Goal: Task Accomplishment & Management: Manage account settings

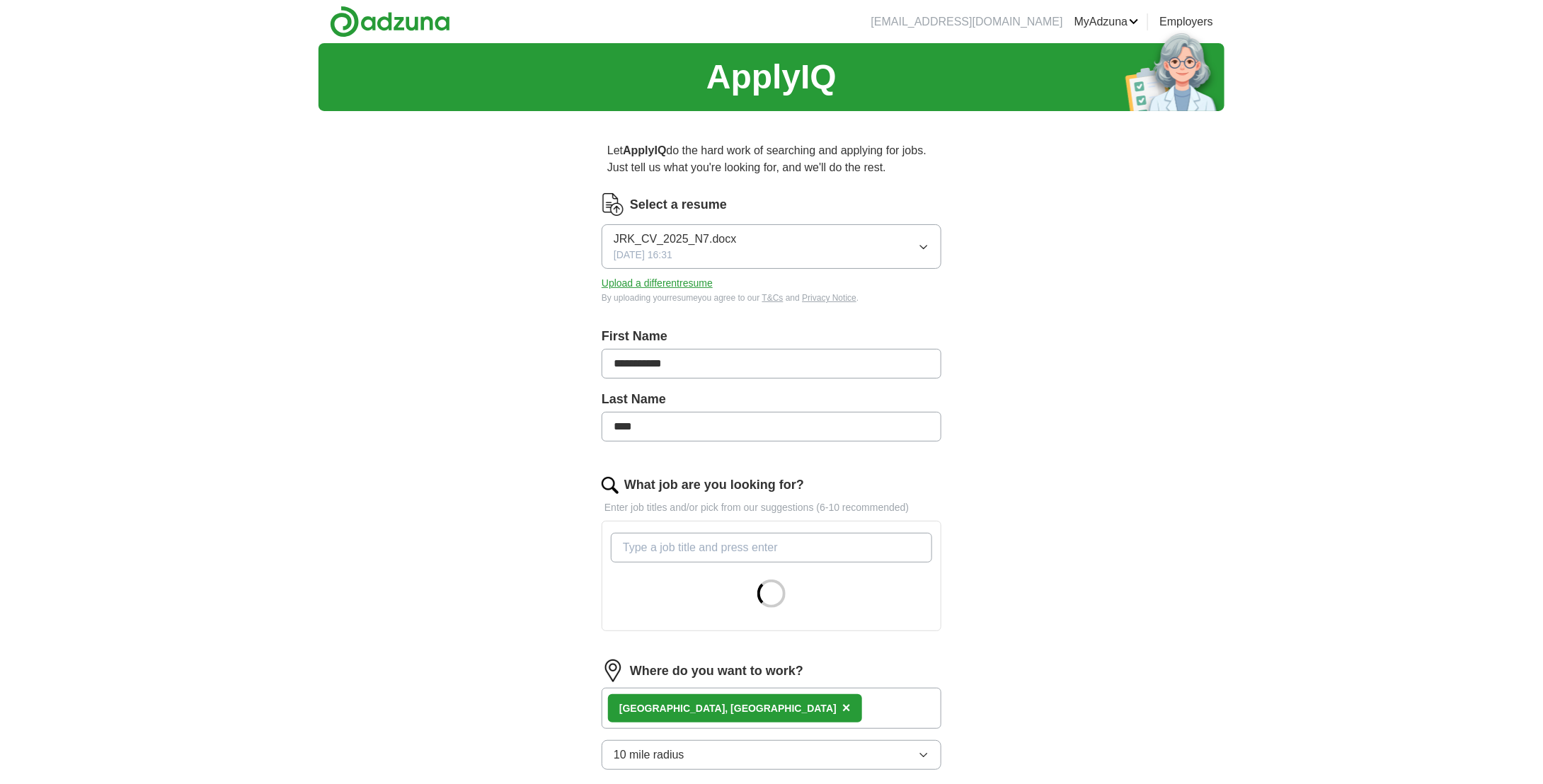
click at [925, 244] on icon "button" at bounding box center [924, 247] width 11 height 11
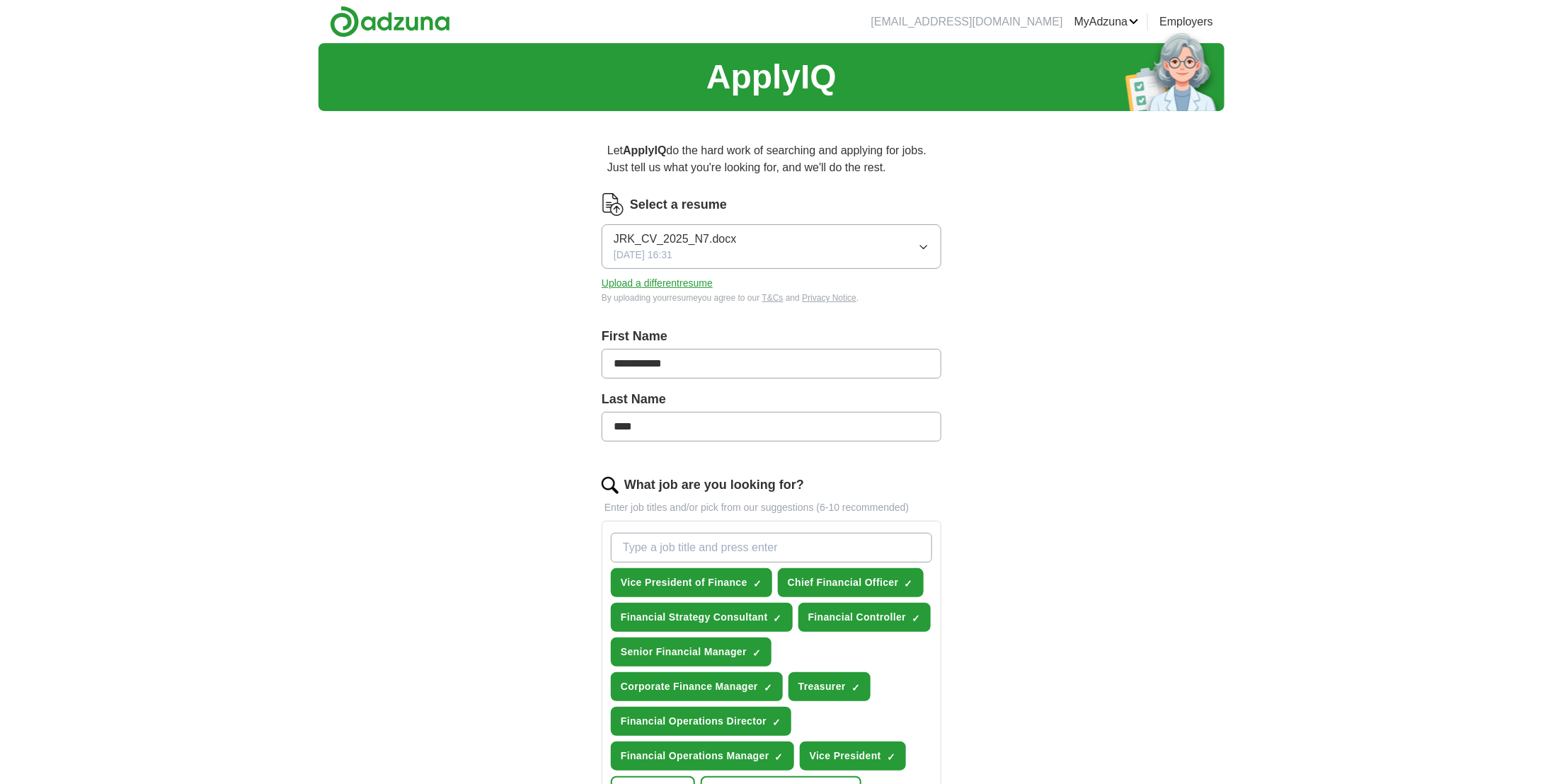
click at [1168, 244] on div "**********" at bounding box center [772, 624] width 906 height 1163
click at [659, 285] on button "Upload a different resume" at bounding box center [657, 283] width 111 height 15
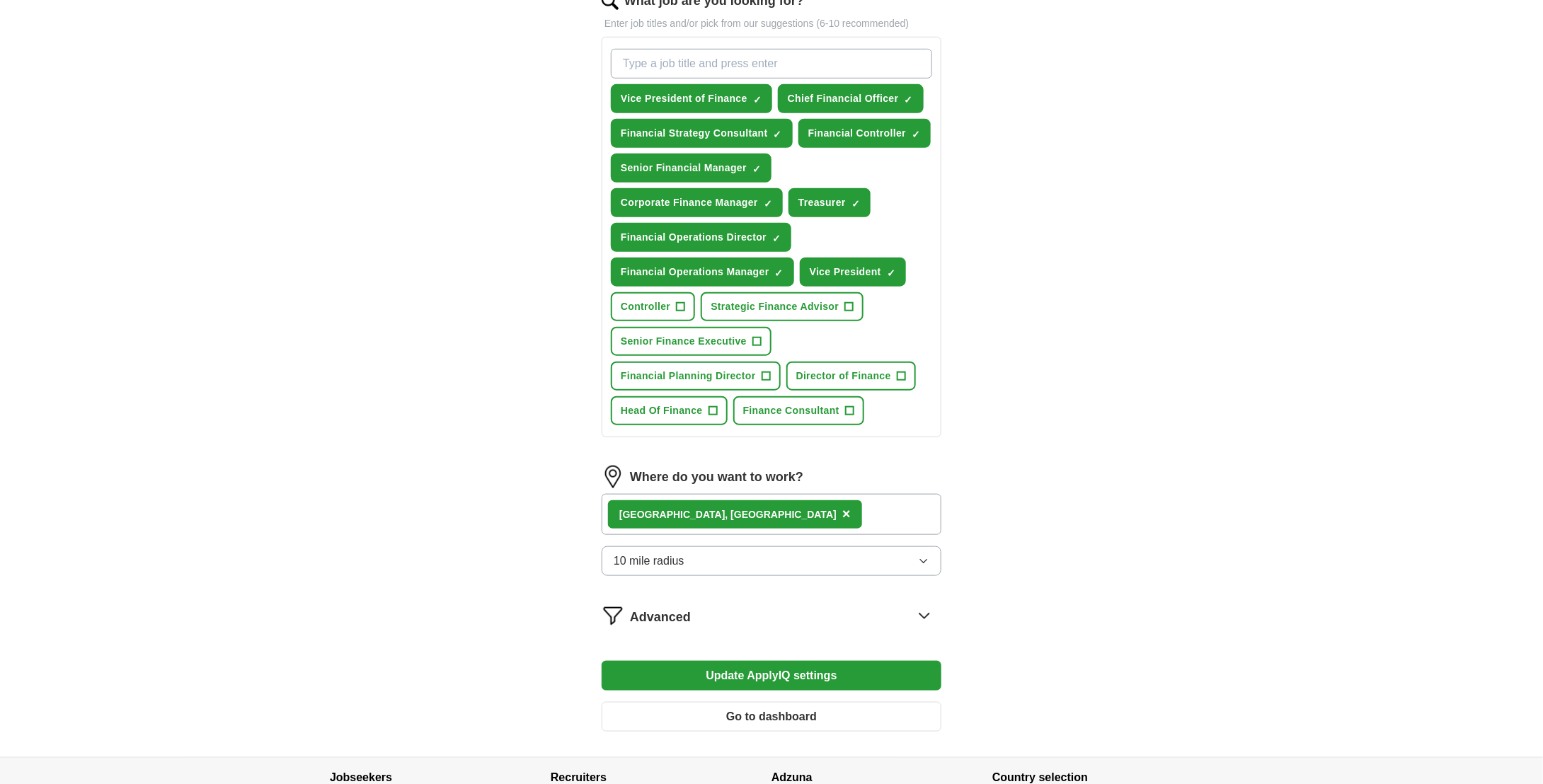
scroll to position [495, 0]
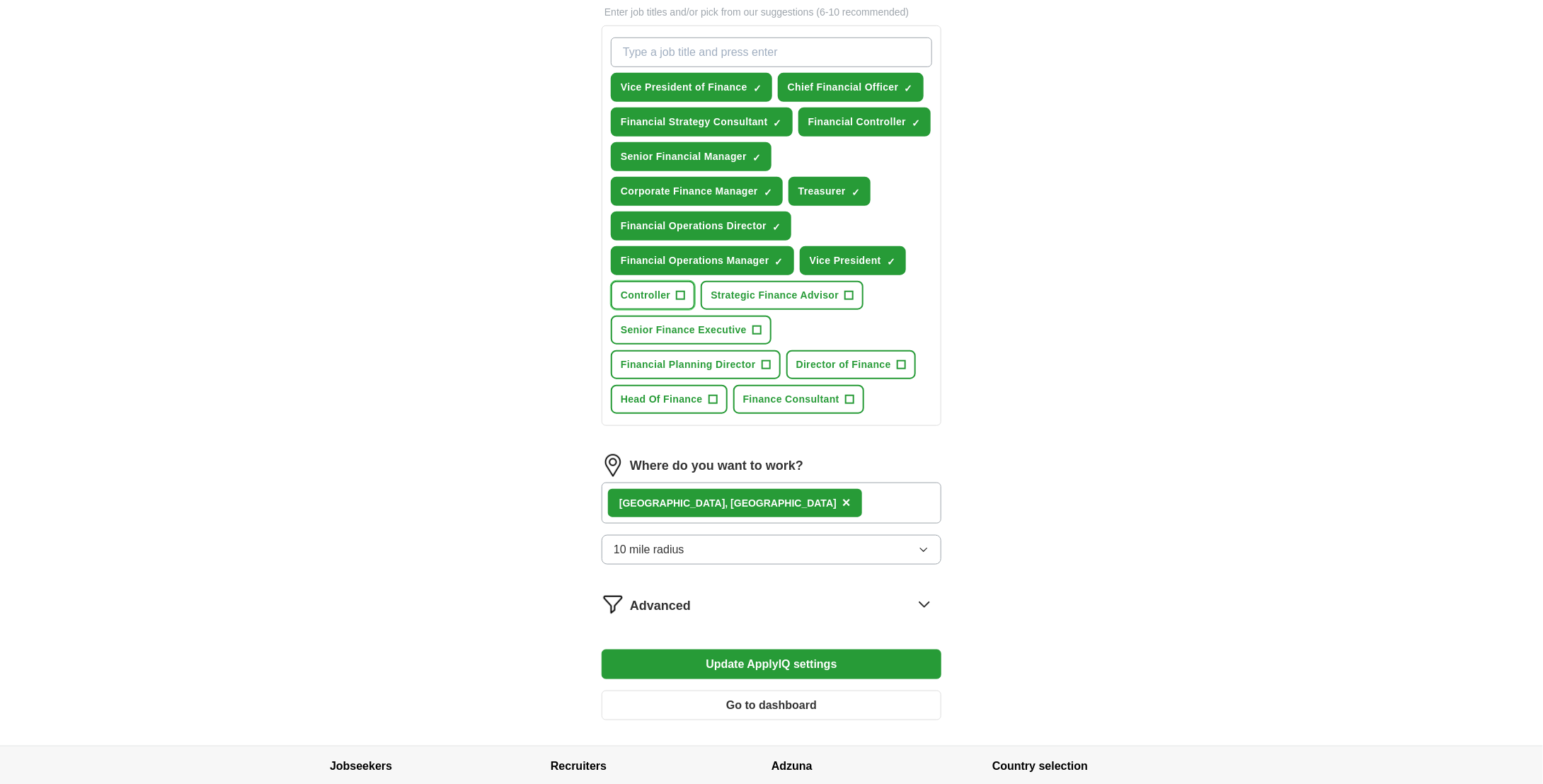
click at [680, 290] on span "+" at bounding box center [681, 296] width 9 height 11
click at [758, 325] on span "+" at bounding box center [757, 330] width 9 height 11
click at [759, 350] on button "Financial Planning Director +" at bounding box center [696, 365] width 170 height 29
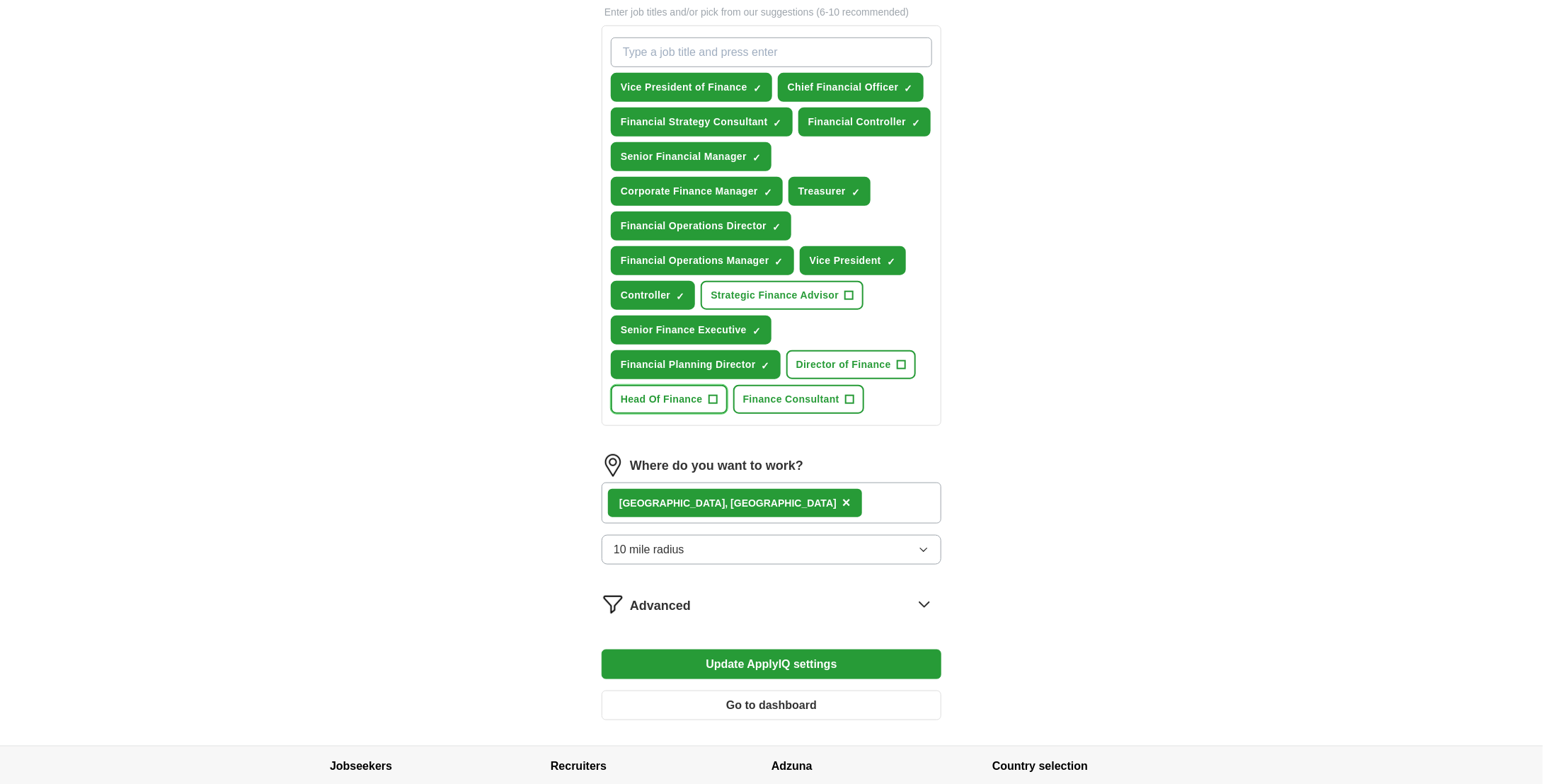
click at [715, 394] on span "+" at bounding box center [713, 400] width 9 height 11
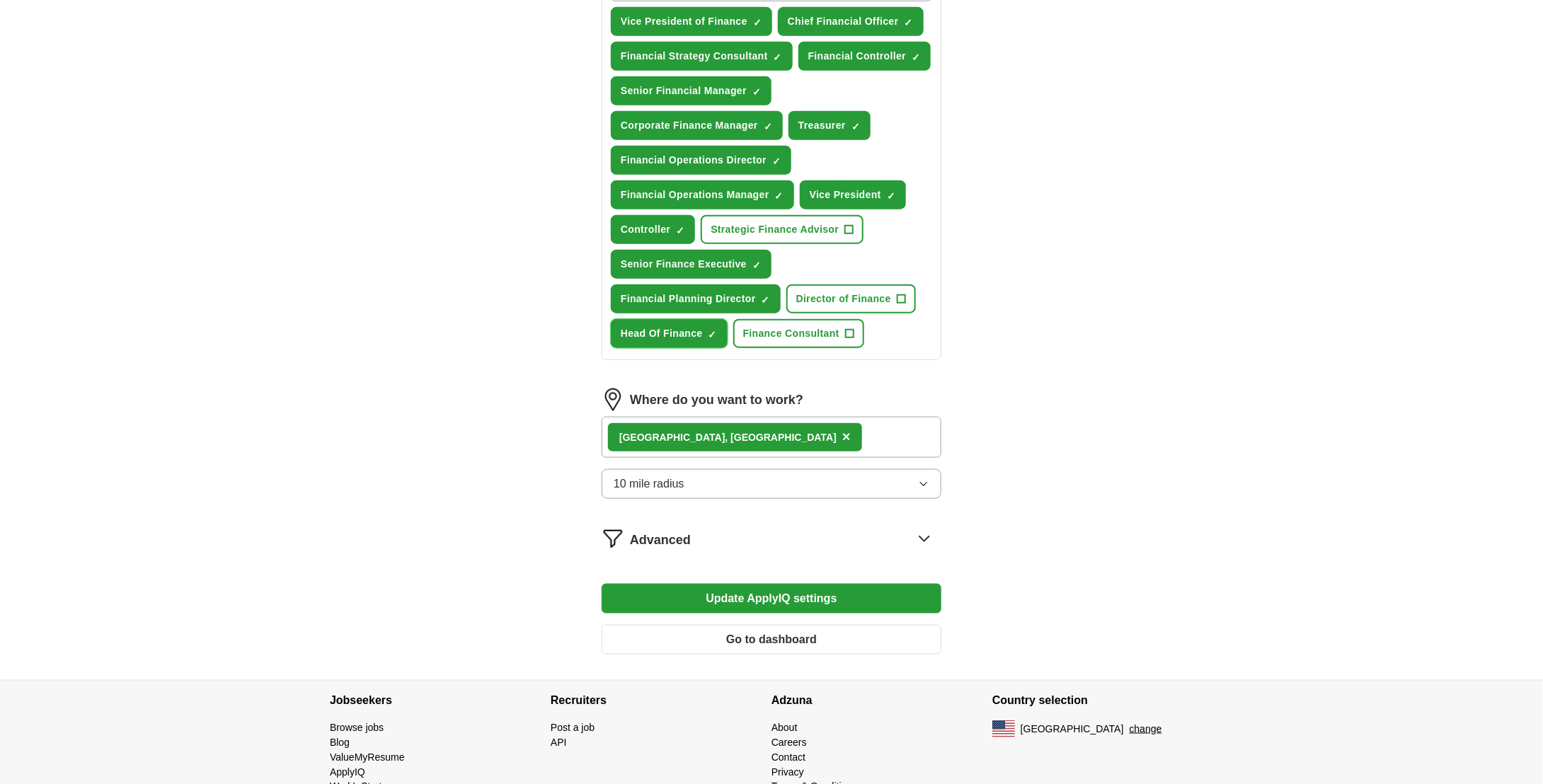
scroll to position [590, 0]
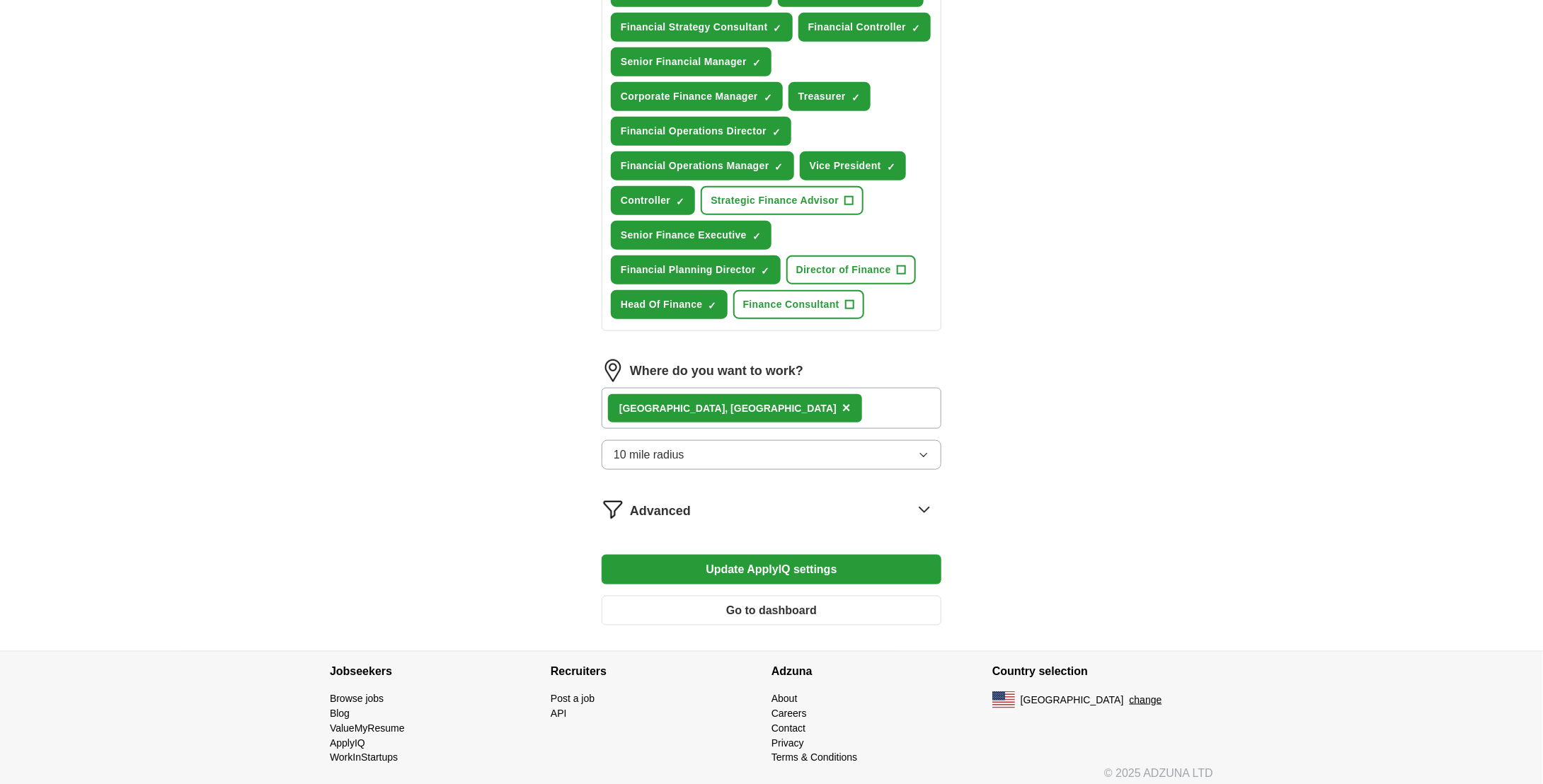
click at [806, 562] on button "Update ApplyIQ settings" at bounding box center [772, 569] width 340 height 30
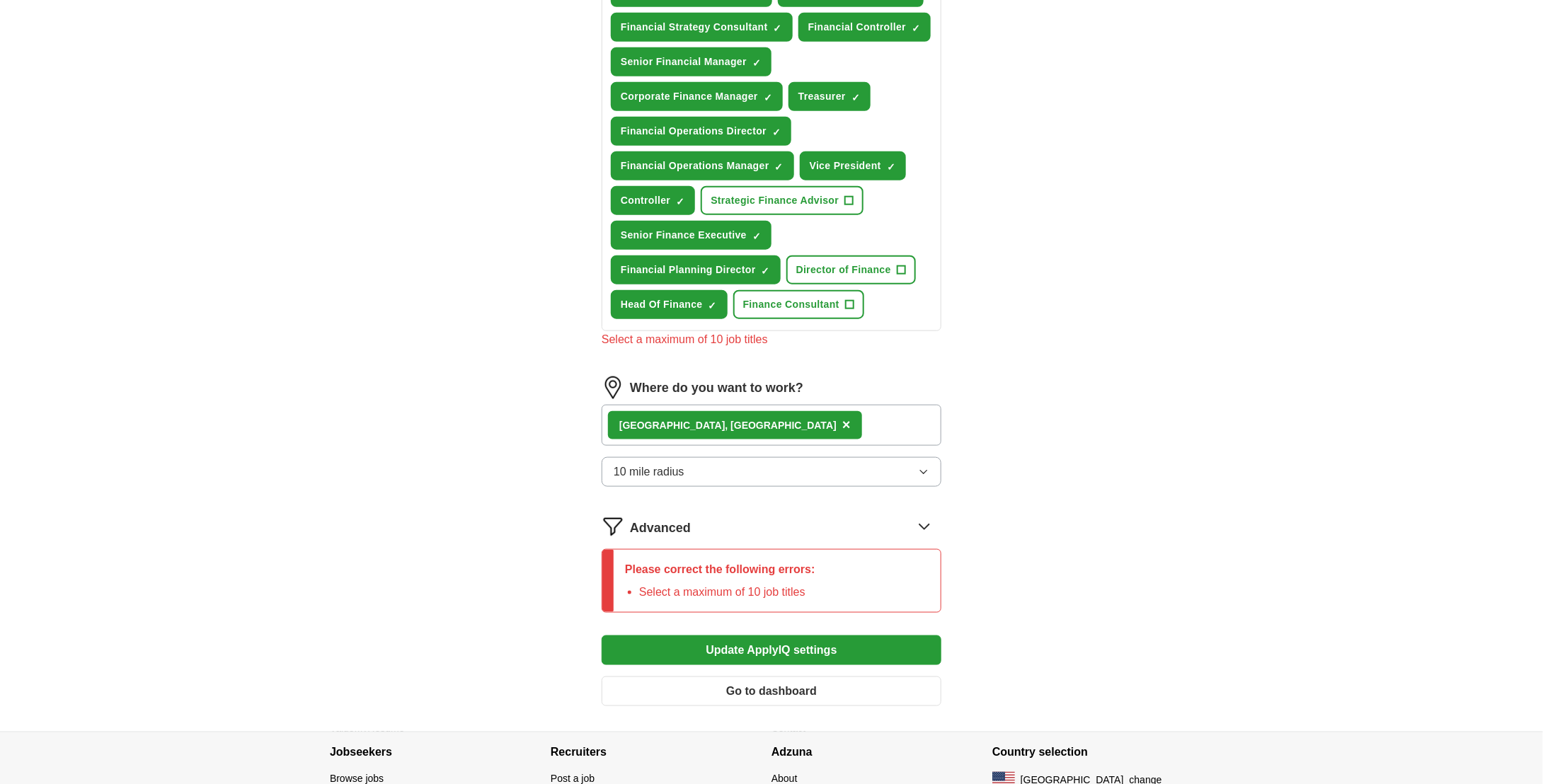
click at [653, 552] on div "Please correct the following errors: Select a maximum of 10 job titles" at bounding box center [720, 581] width 213 height 63
click at [654, 561] on p "Please correct the following errors:" at bounding box center [719, 569] width 190 height 17
click at [925, 519] on icon at bounding box center [925, 527] width 22 height 22
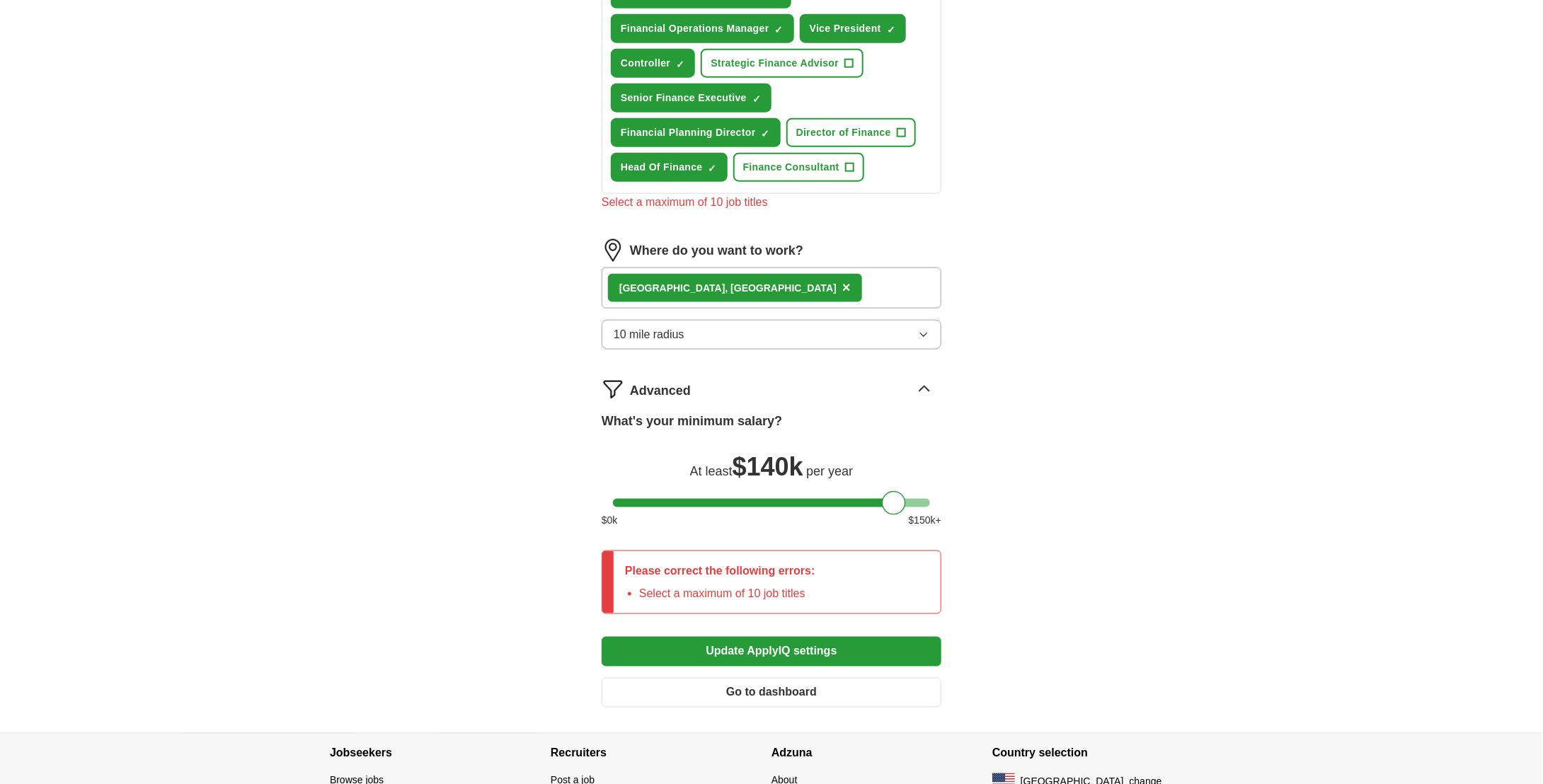
scroll to position [732, 0]
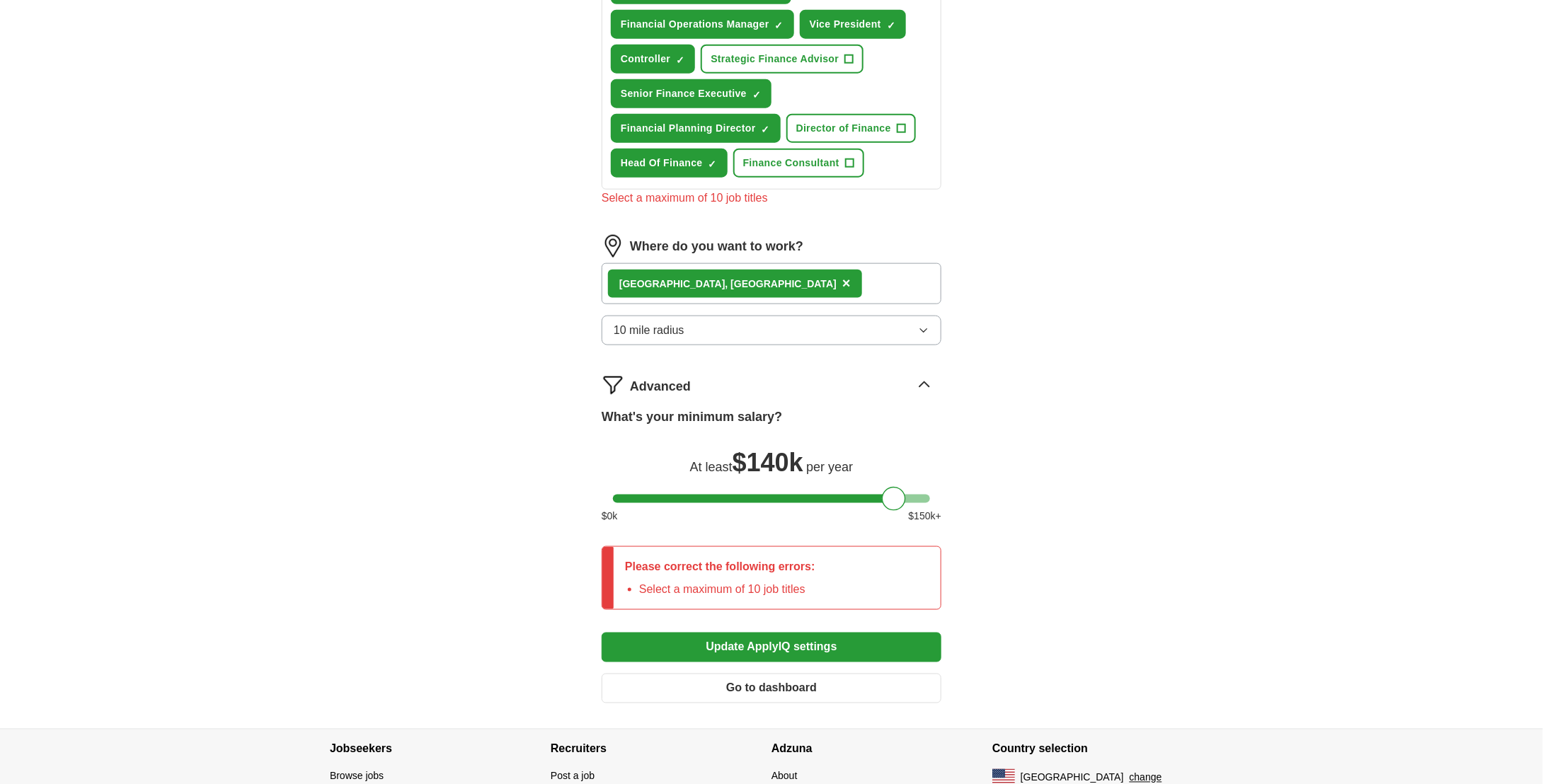
click at [895, 495] on div at bounding box center [894, 499] width 24 height 24
click at [650, 563] on p "Please correct the following errors:" at bounding box center [719, 567] width 190 height 17
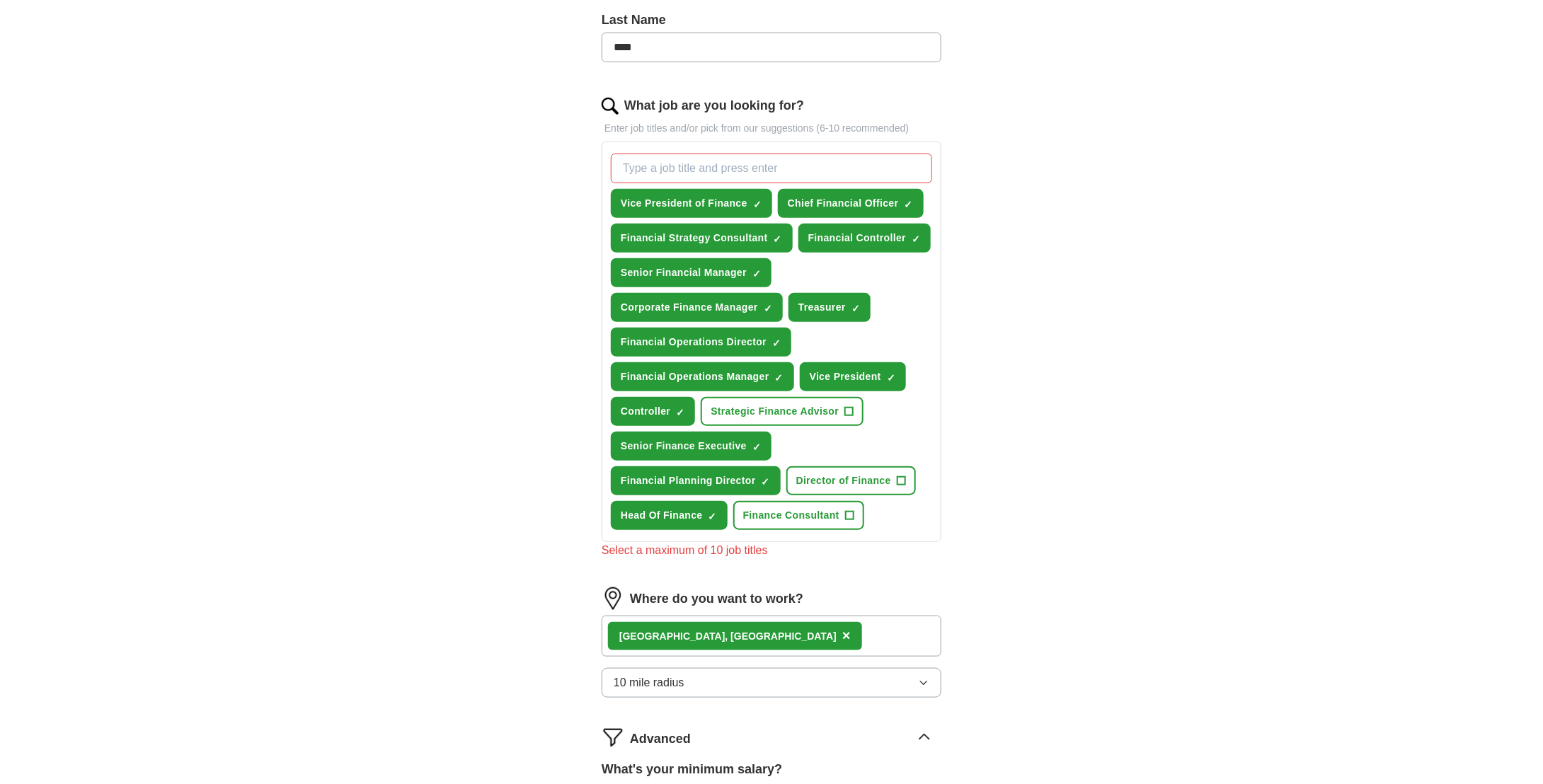
scroll to position [378, 0]
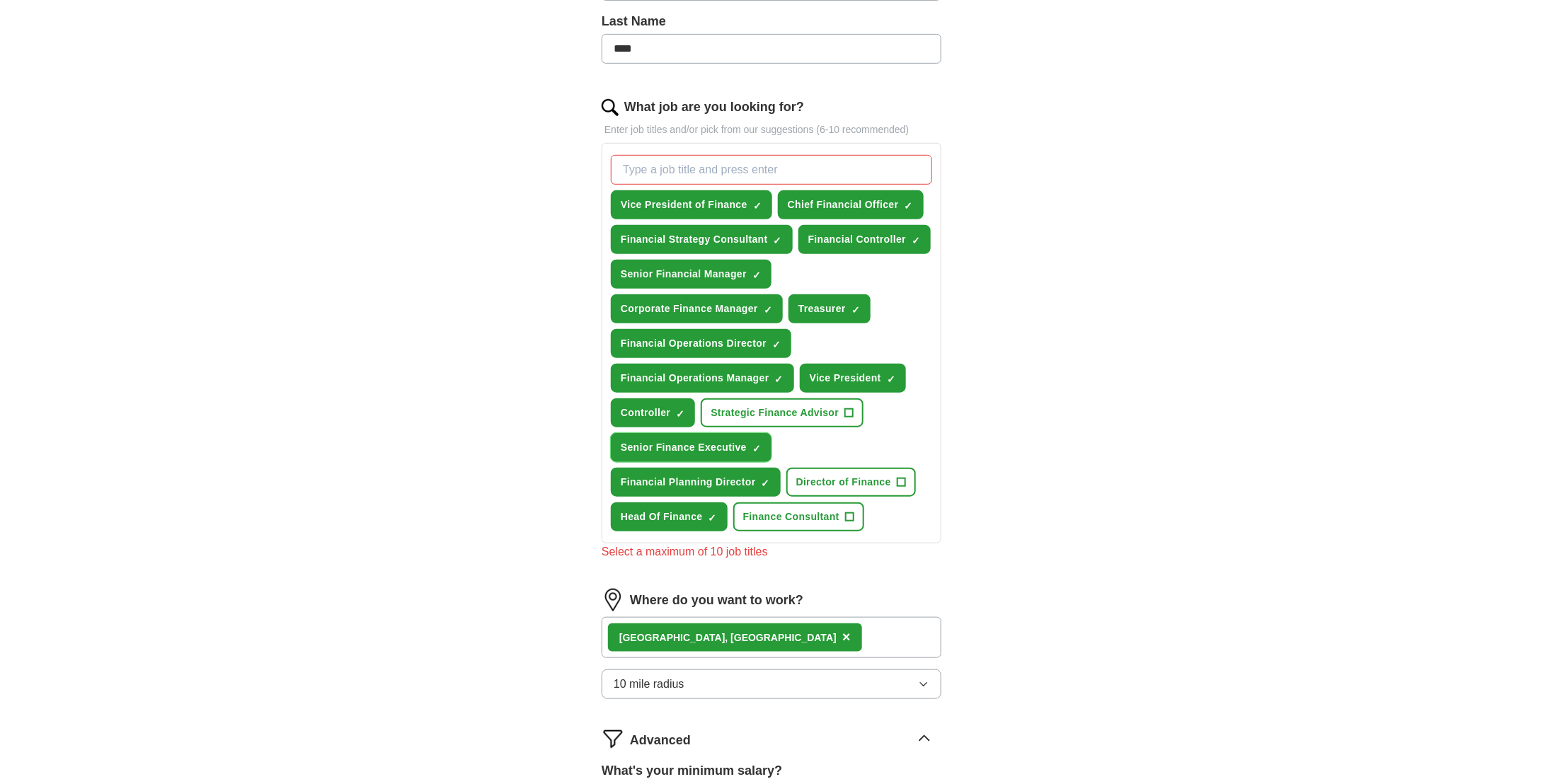
drag, startPoint x: 758, startPoint y: 437, endPoint x: 762, endPoint y: 450, distance: 13.6
click at [0, 0] on span "×" at bounding box center [0, 0] width 0 height 0
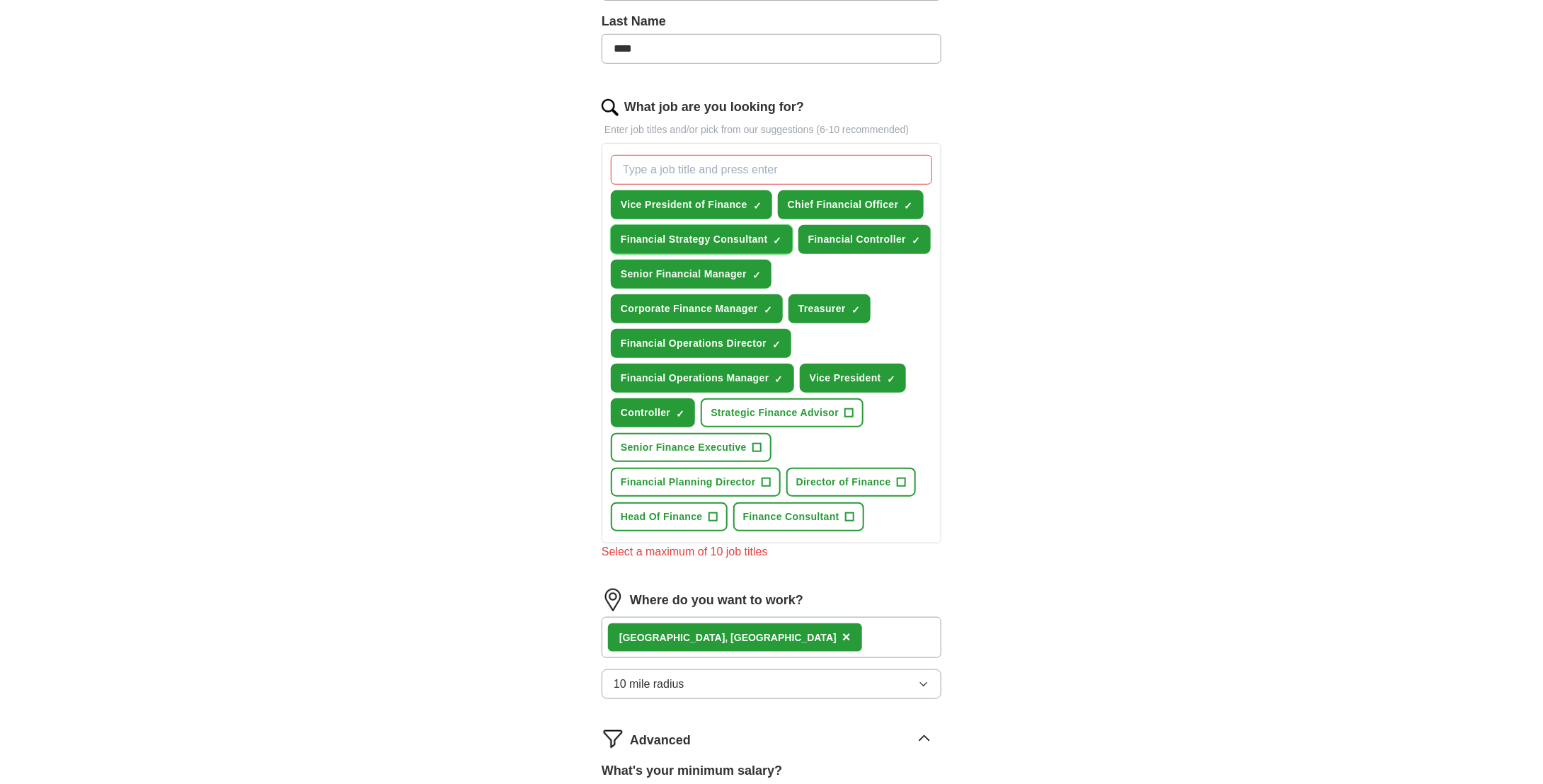
click at [0, 0] on span "×" at bounding box center [0, 0] width 0 height 0
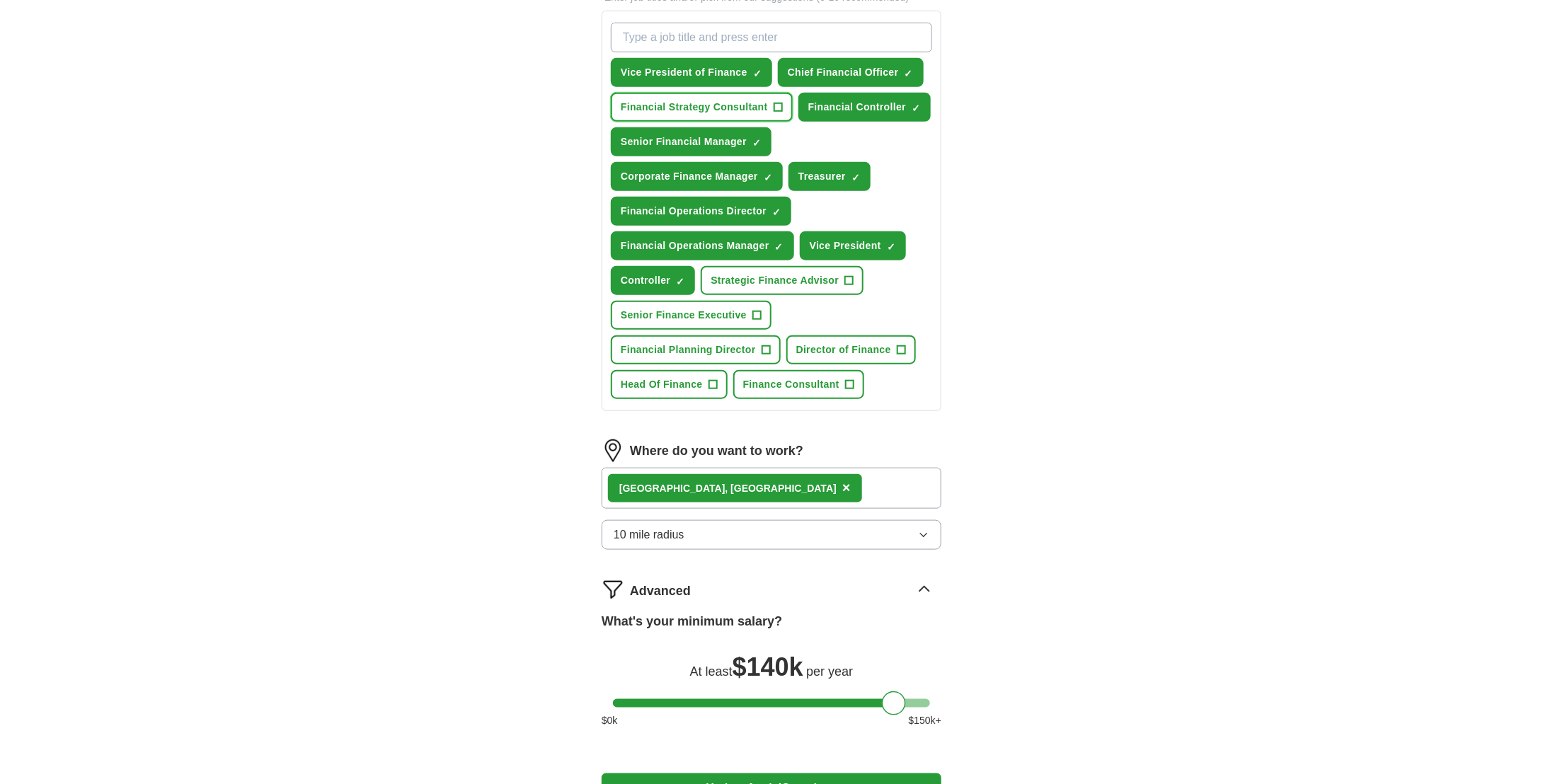
scroll to position [729, 0]
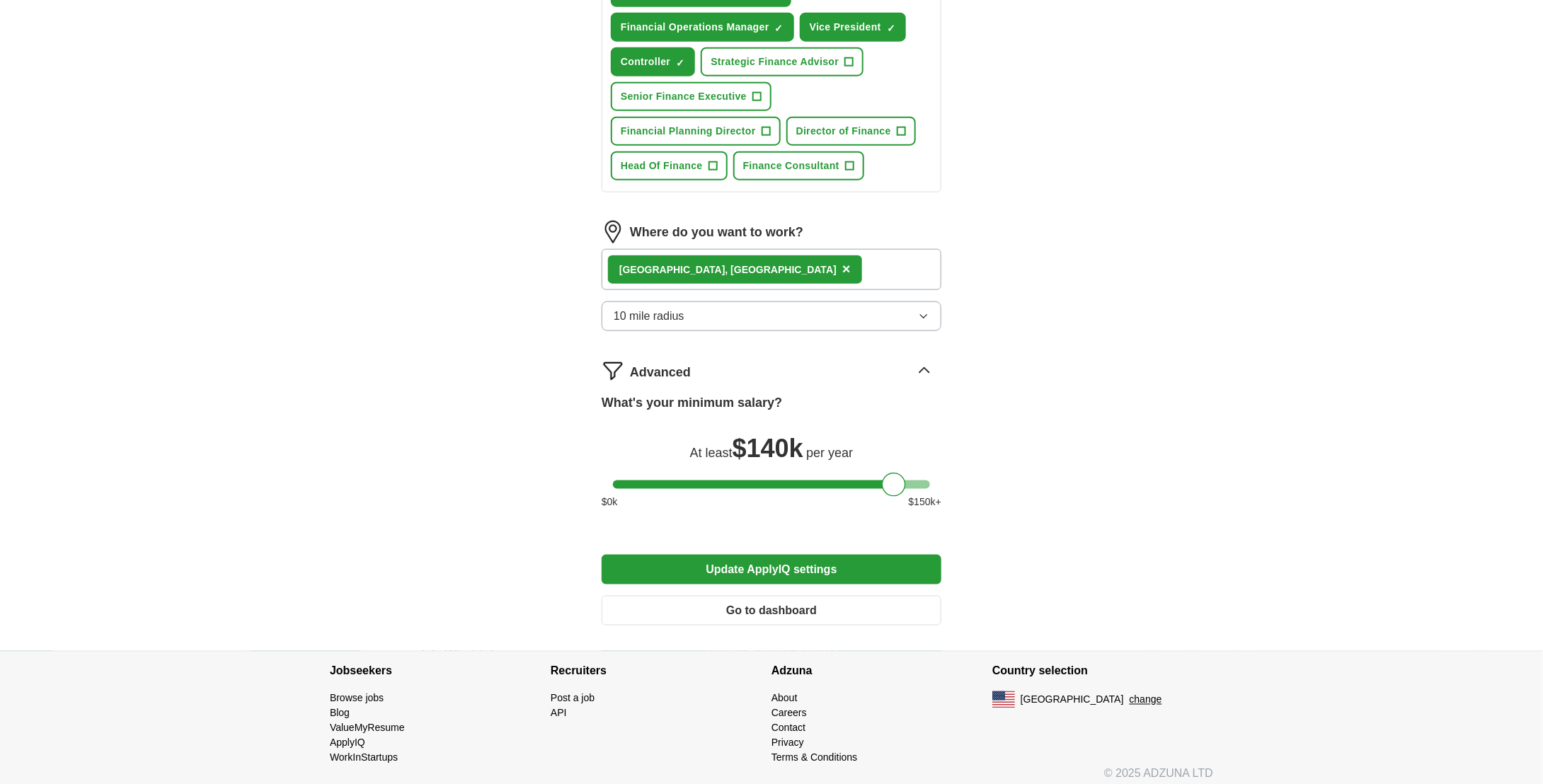
click at [773, 559] on button "Update ApplyIQ settings" at bounding box center [772, 569] width 340 height 30
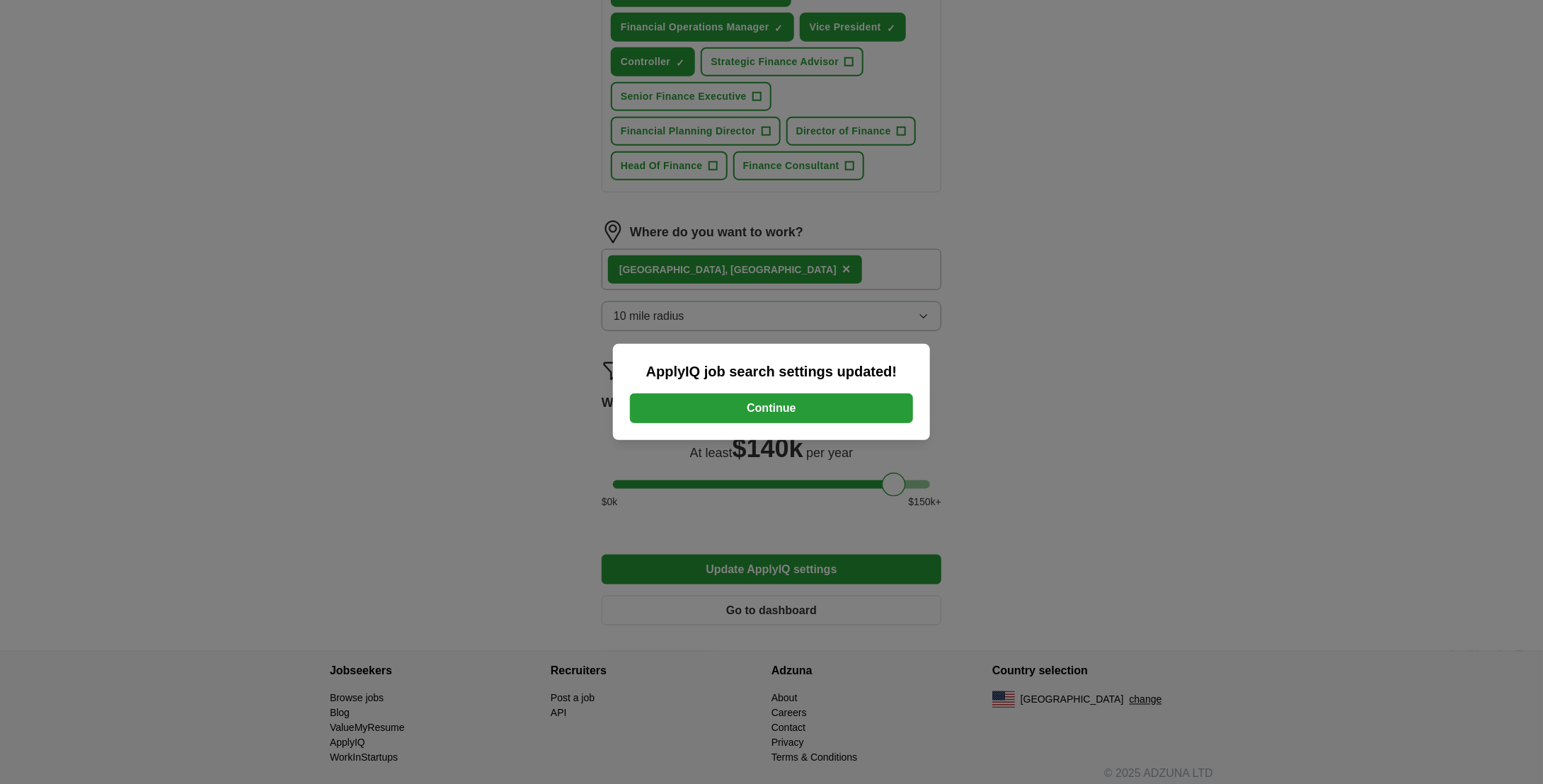
click at [767, 413] on button "Continue" at bounding box center [772, 408] width 283 height 30
